Goal: Transaction & Acquisition: Purchase product/service

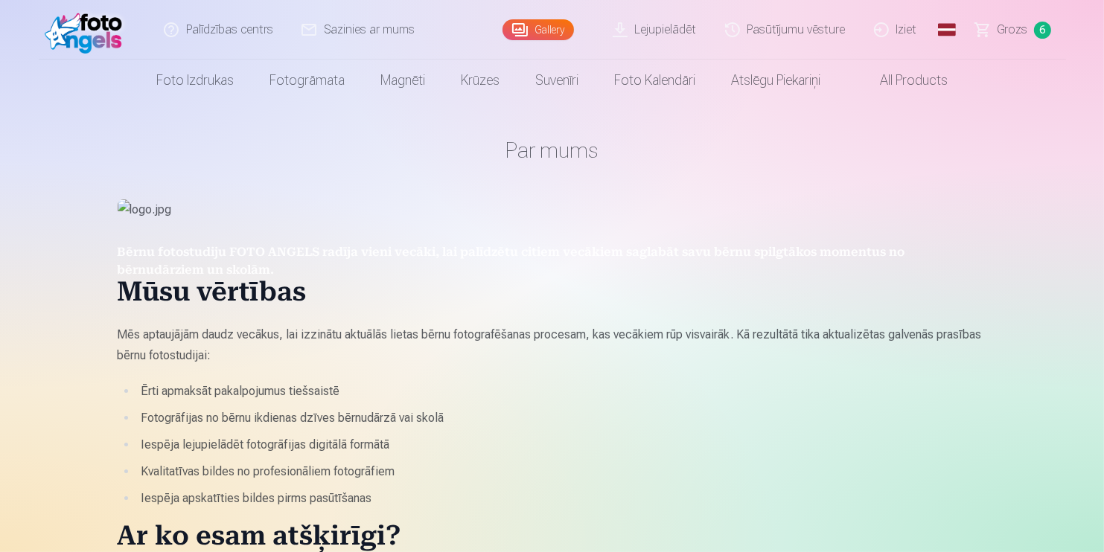
click at [1012, 33] on span "Grozs" at bounding box center [1013, 30] width 31 height 18
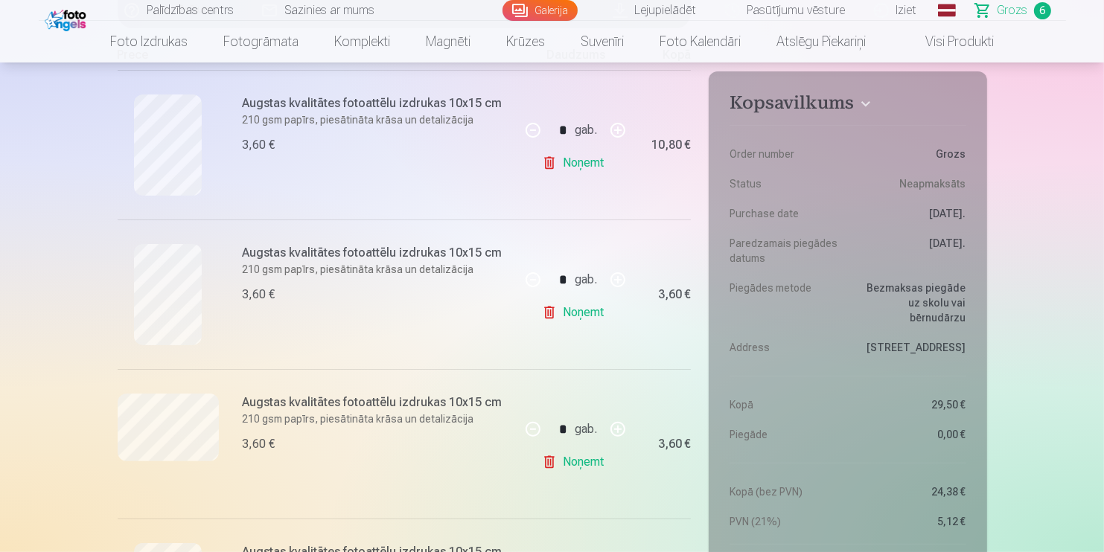
scroll to position [267, 0]
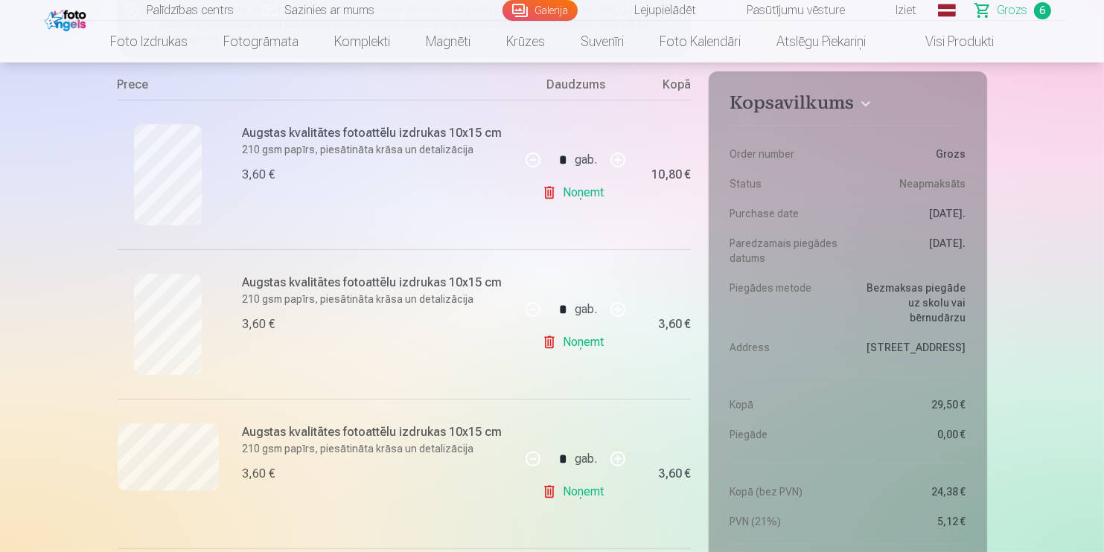
click at [1048, 52] on nav "Foto izdrukas Augstas kvalitātes fotoattēlu izdrukas 210 gsm papīrs, piesātināt…" at bounding box center [552, 42] width 1104 height 42
drag, startPoint x: 1103, startPoint y: 56, endPoint x: 1100, endPoint y: 77, distance: 21.9
drag, startPoint x: 1100, startPoint y: 77, endPoint x: 1101, endPoint y: 61, distance: 16.4
click at [1101, 61] on nav "Foto izdrukas Augstas kvalitātes fotoattēlu izdrukas 210 gsm papīrs, piesātināt…" at bounding box center [552, 42] width 1104 height 42
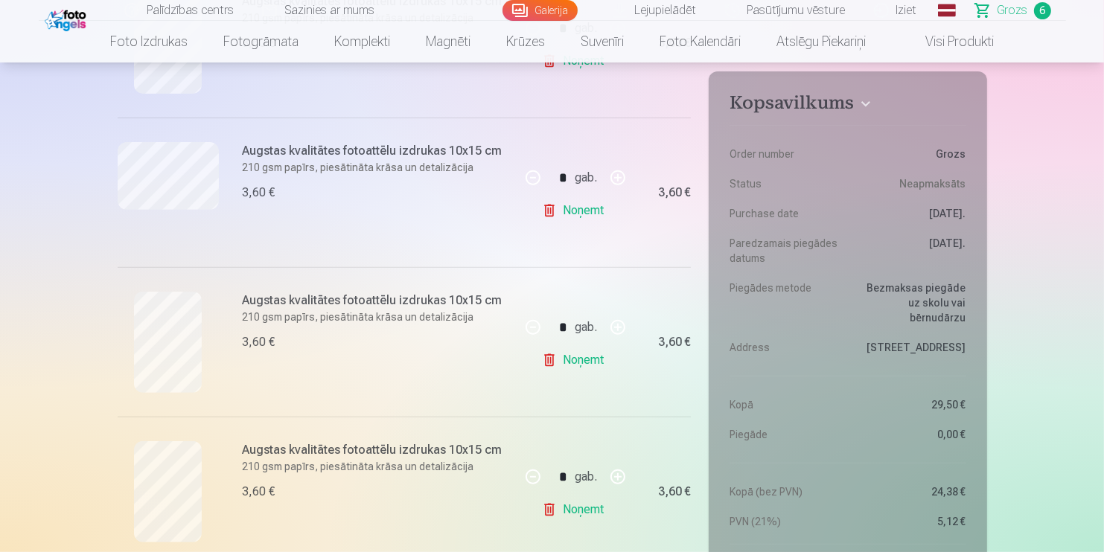
scroll to position [556, 0]
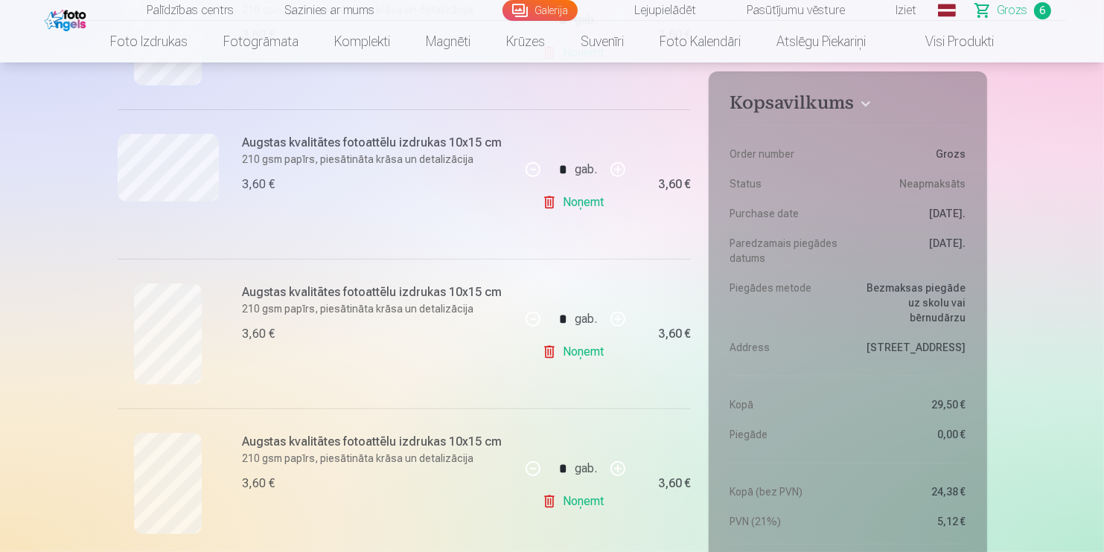
click at [549, 10] on link "Galerija" at bounding box center [540, 10] width 75 height 21
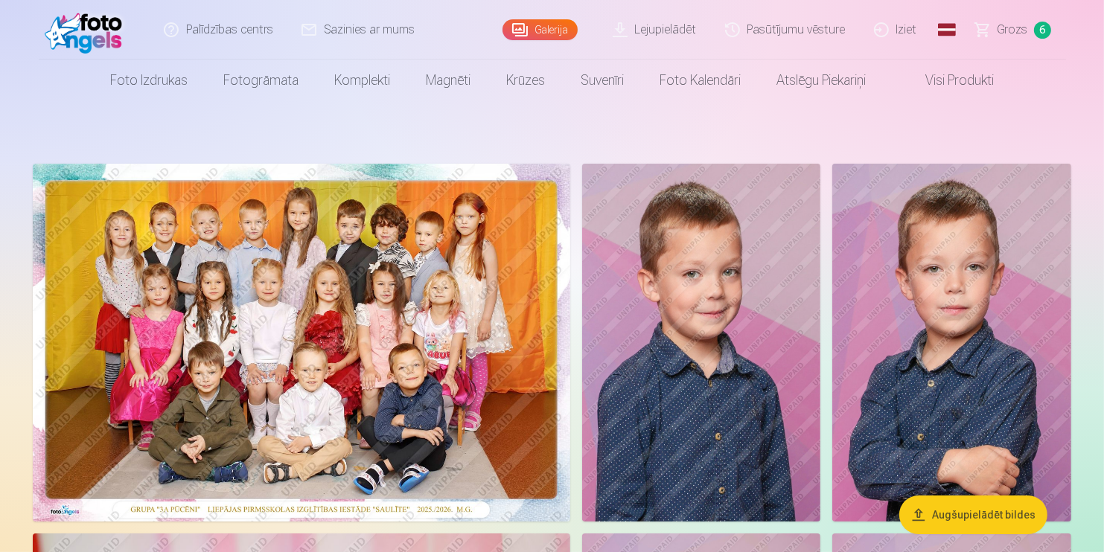
click at [355, 298] on img at bounding box center [301, 343] width 537 height 358
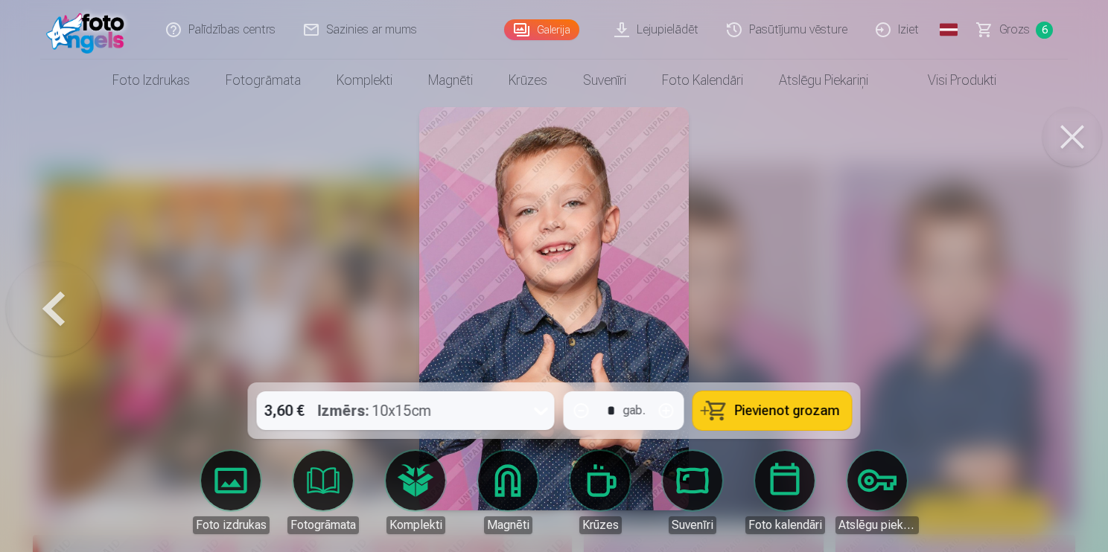
click at [989, 28] on link "Grozs 6" at bounding box center [1015, 30] width 104 height 60
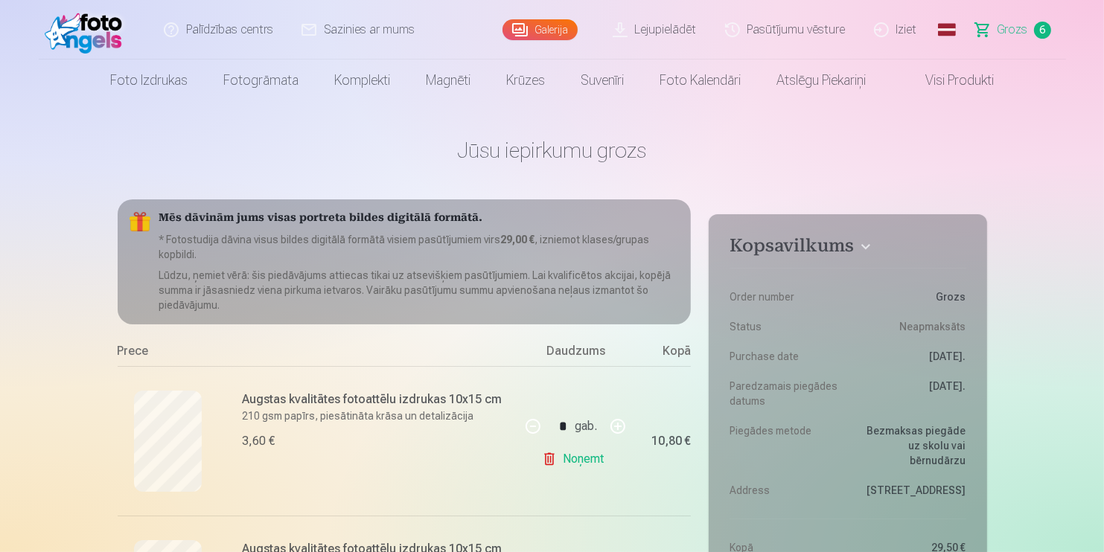
drag, startPoint x: 1103, startPoint y: 29, endPoint x: 1103, endPoint y: 52, distance: 23.1
click at [1103, 52] on header "Palīdzības centrs Sazinies ar mums Galerija Lejupielādēt Pasūtījumu vēsture Izi…" at bounding box center [552, 50] width 1104 height 101
click at [1073, 88] on nav "Foto izdrukas Augstas kvalitātes fotoattēlu izdrukas 210 gsm papīrs, piesātināt…" at bounding box center [552, 81] width 1104 height 42
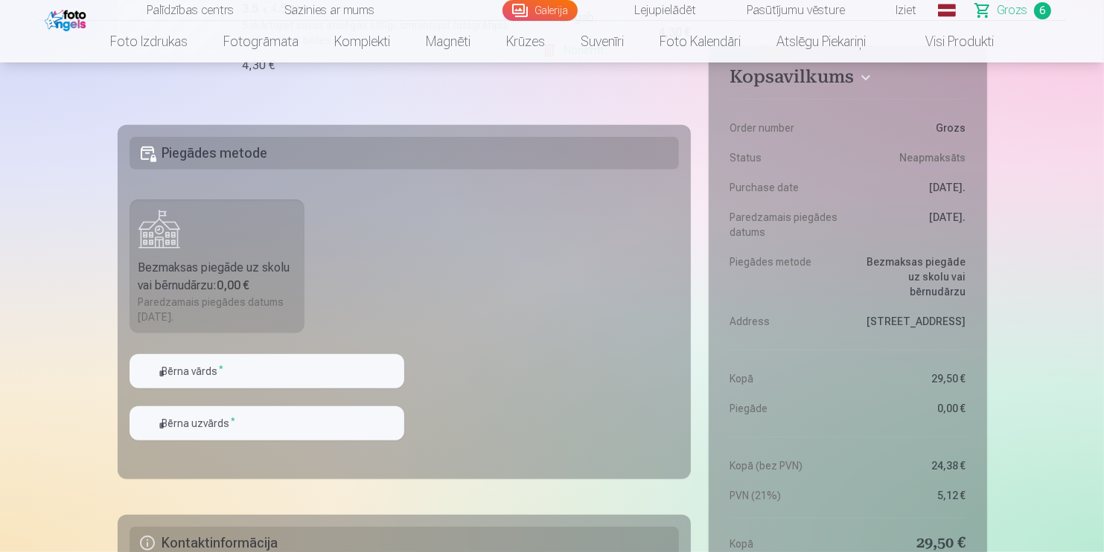
scroll to position [1164, 0]
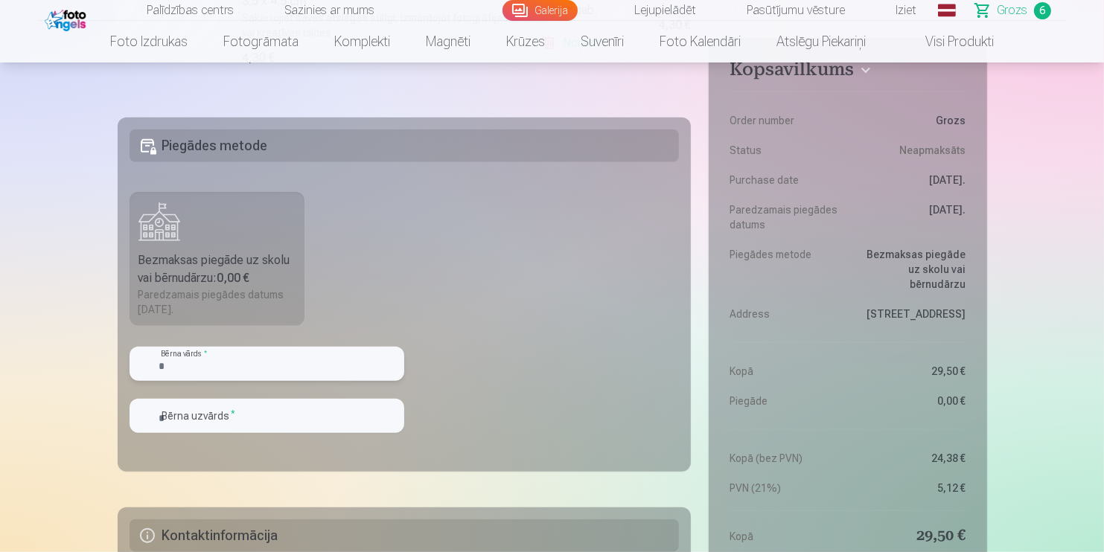
click at [284, 356] on input "text" at bounding box center [267, 364] width 275 height 34
type input "******"
click at [241, 409] on input "text" at bounding box center [267, 416] width 275 height 34
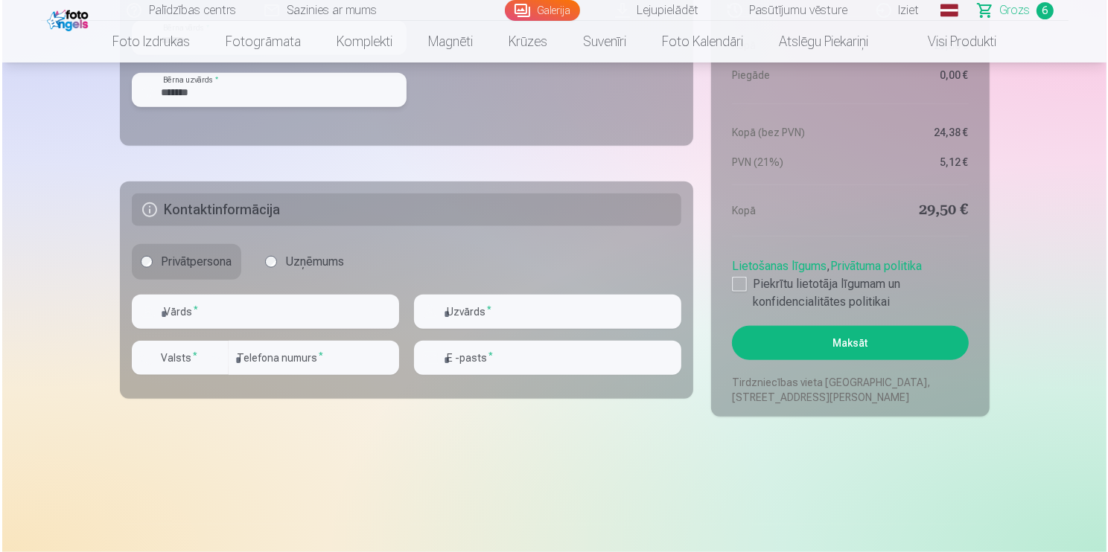
scroll to position [1498, 0]
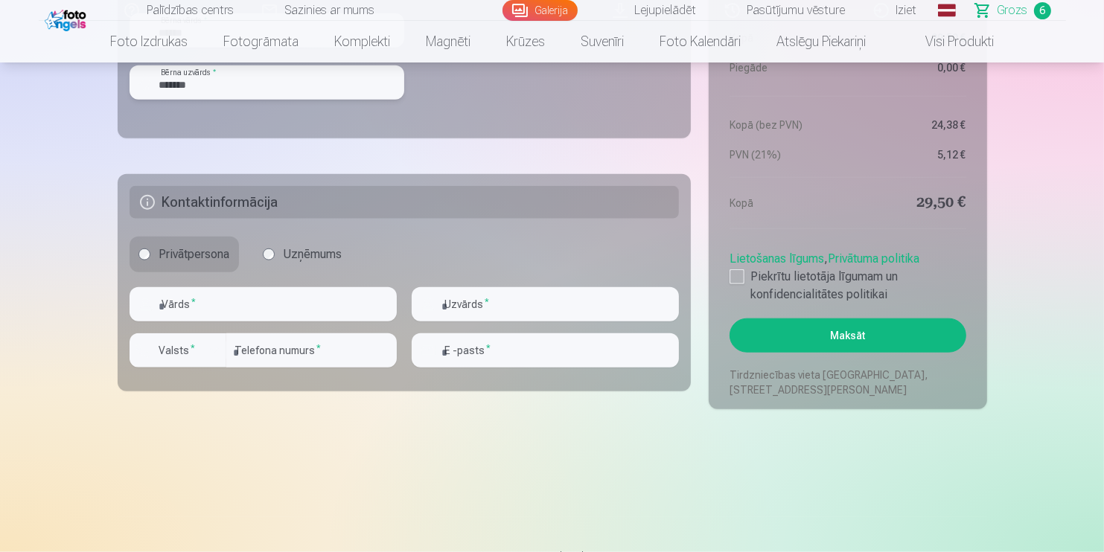
type input "*******"
click at [240, 300] on input "text" at bounding box center [263, 304] width 267 height 34
type input "********"
click at [473, 296] on input "text" at bounding box center [545, 304] width 267 height 34
type input "*"
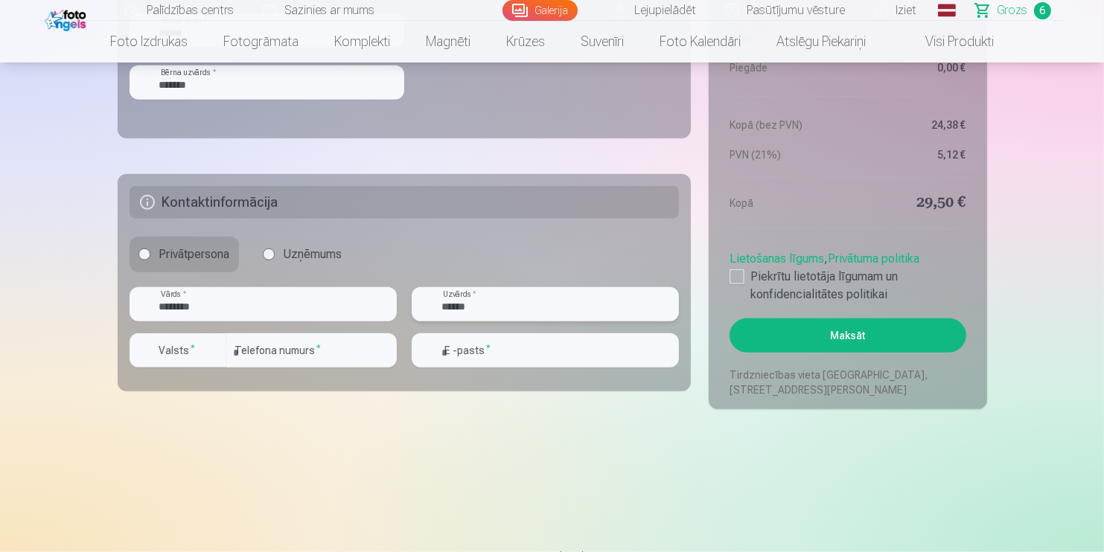
type input "******"
click at [213, 350] on div "button" at bounding box center [214, 351] width 18 height 18
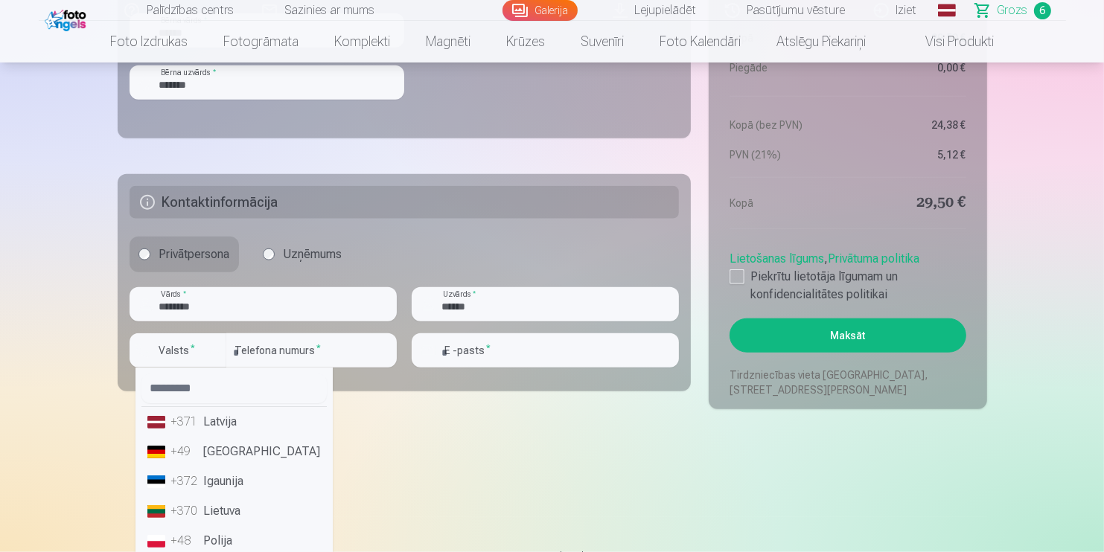
click at [217, 413] on li "+371 Latvija" at bounding box center [233, 422] width 185 height 30
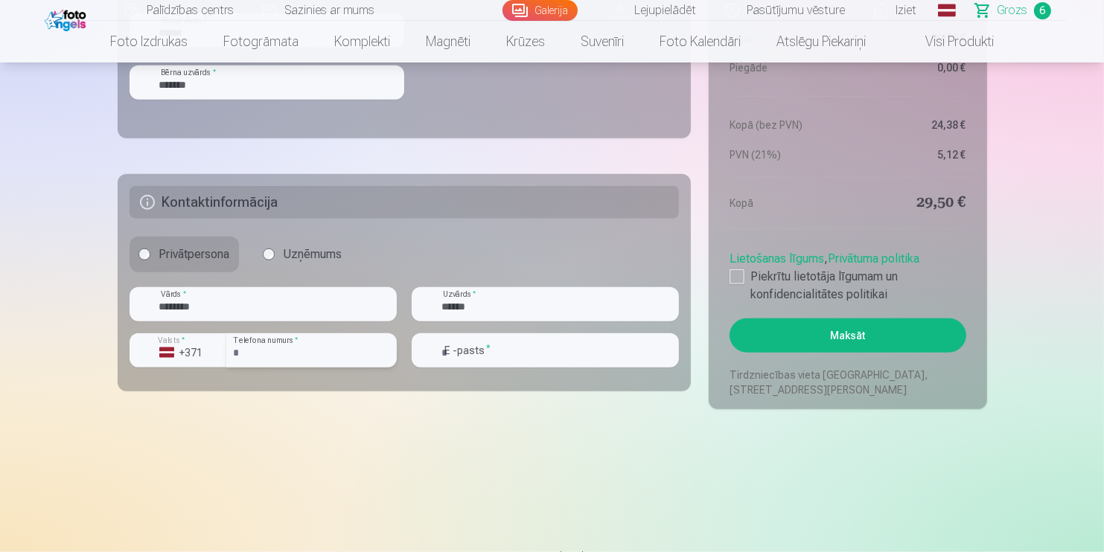
click at [272, 336] on input "number" at bounding box center [311, 351] width 170 height 34
type input "********"
click at [503, 339] on input "email" at bounding box center [545, 351] width 267 height 34
type input "**********"
click at [741, 278] on div at bounding box center [737, 276] width 15 height 15
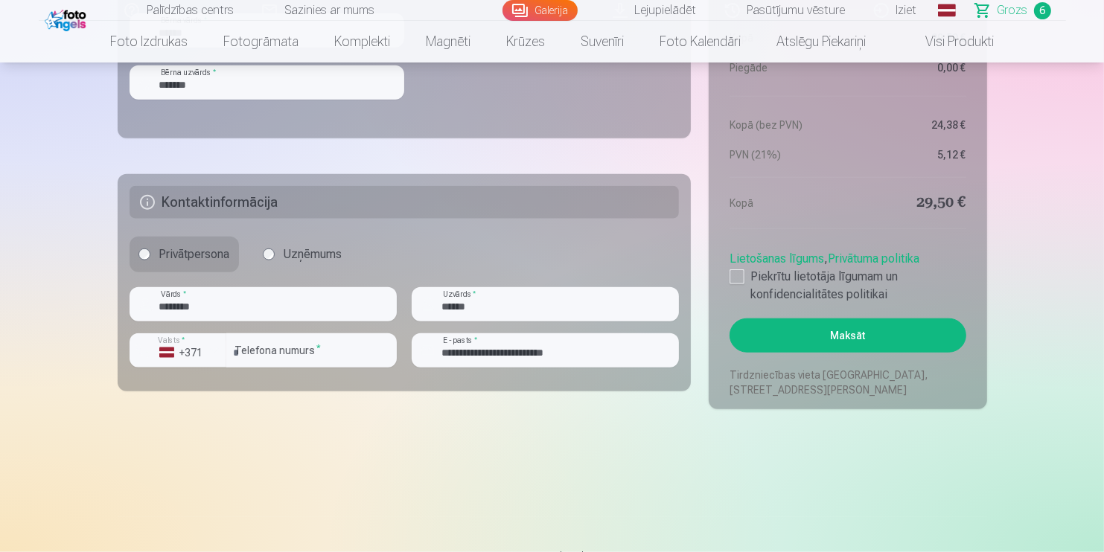
click at [831, 336] on button "Maksāt" at bounding box center [848, 336] width 236 height 34
